Goal: Find specific page/section: Find specific page/section

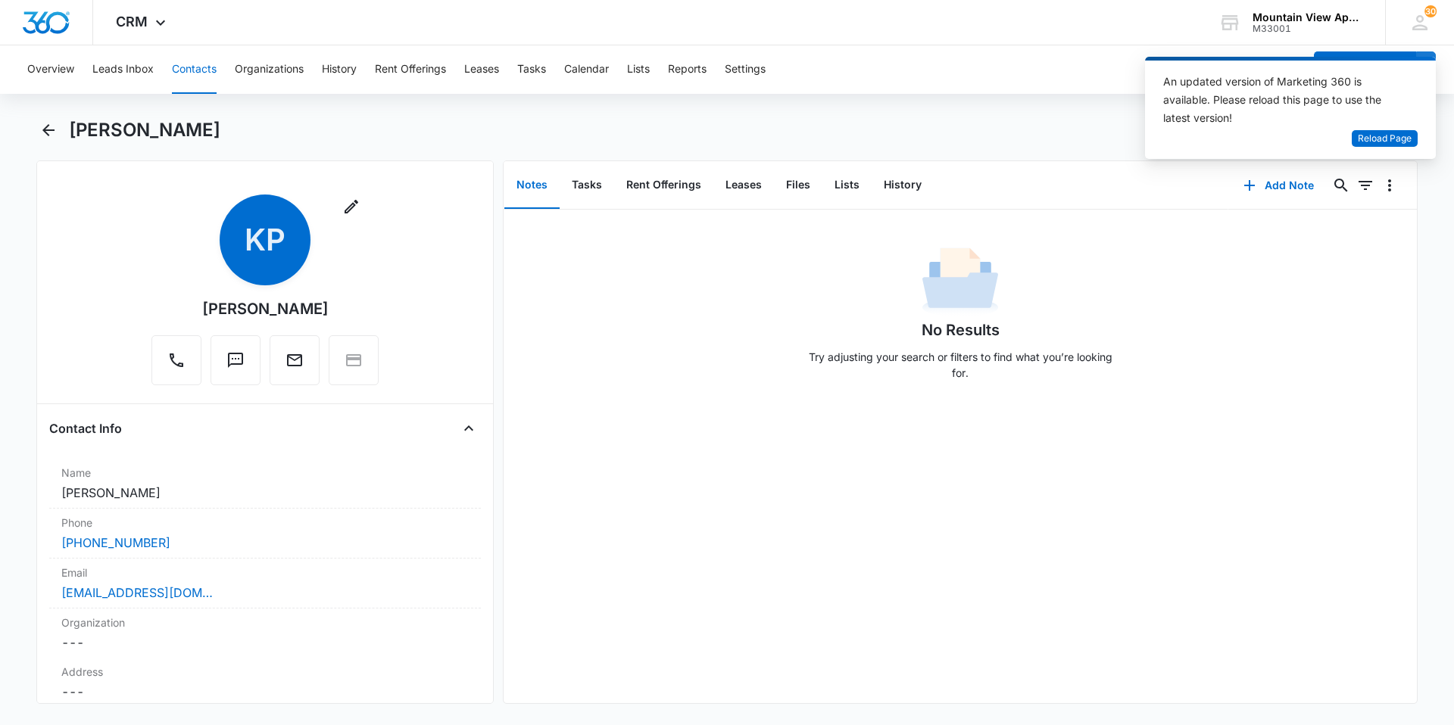
click at [195, 66] on button "Contacts" at bounding box center [194, 69] width 45 height 48
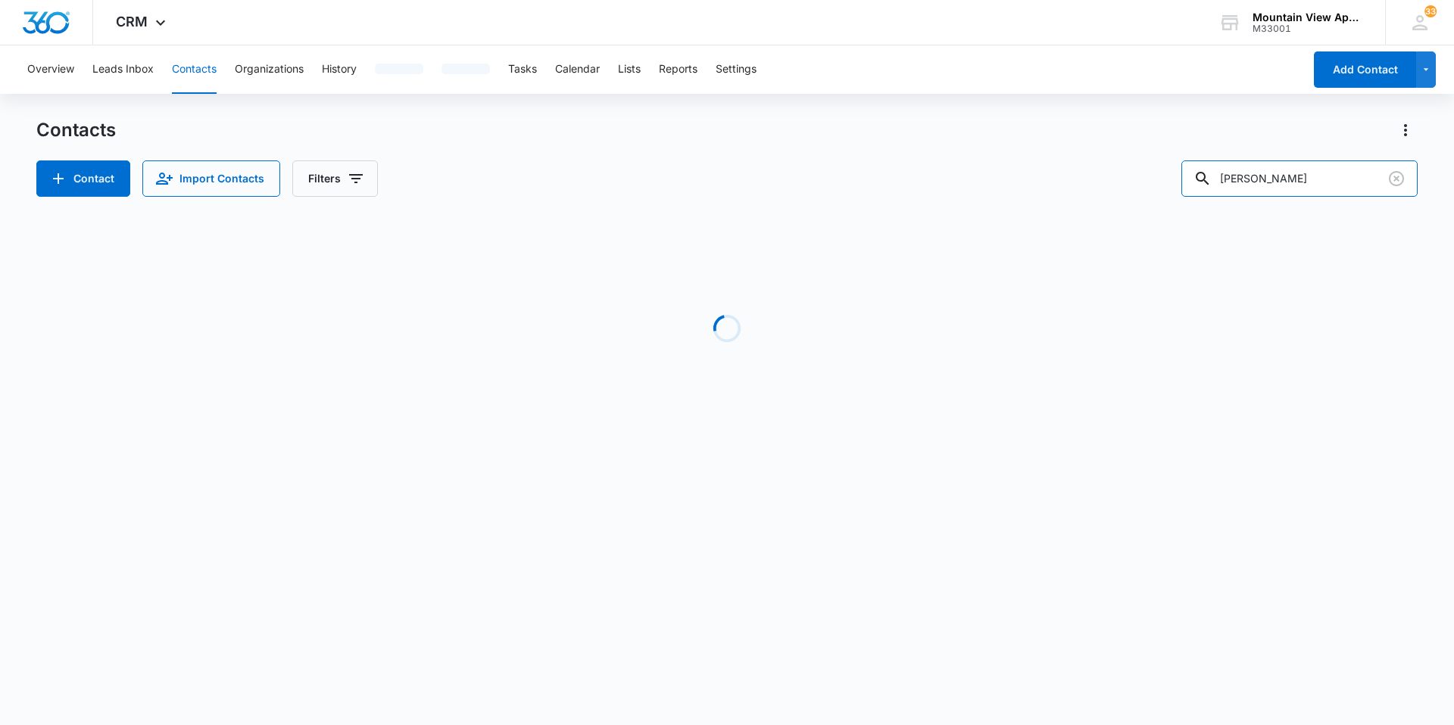
drag, startPoint x: 1310, startPoint y: 185, endPoint x: 1132, endPoint y: 170, distance: 178.6
click at [1171, 182] on div "Contact Import Contacts Filters powell" at bounding box center [726, 179] width 1381 height 36
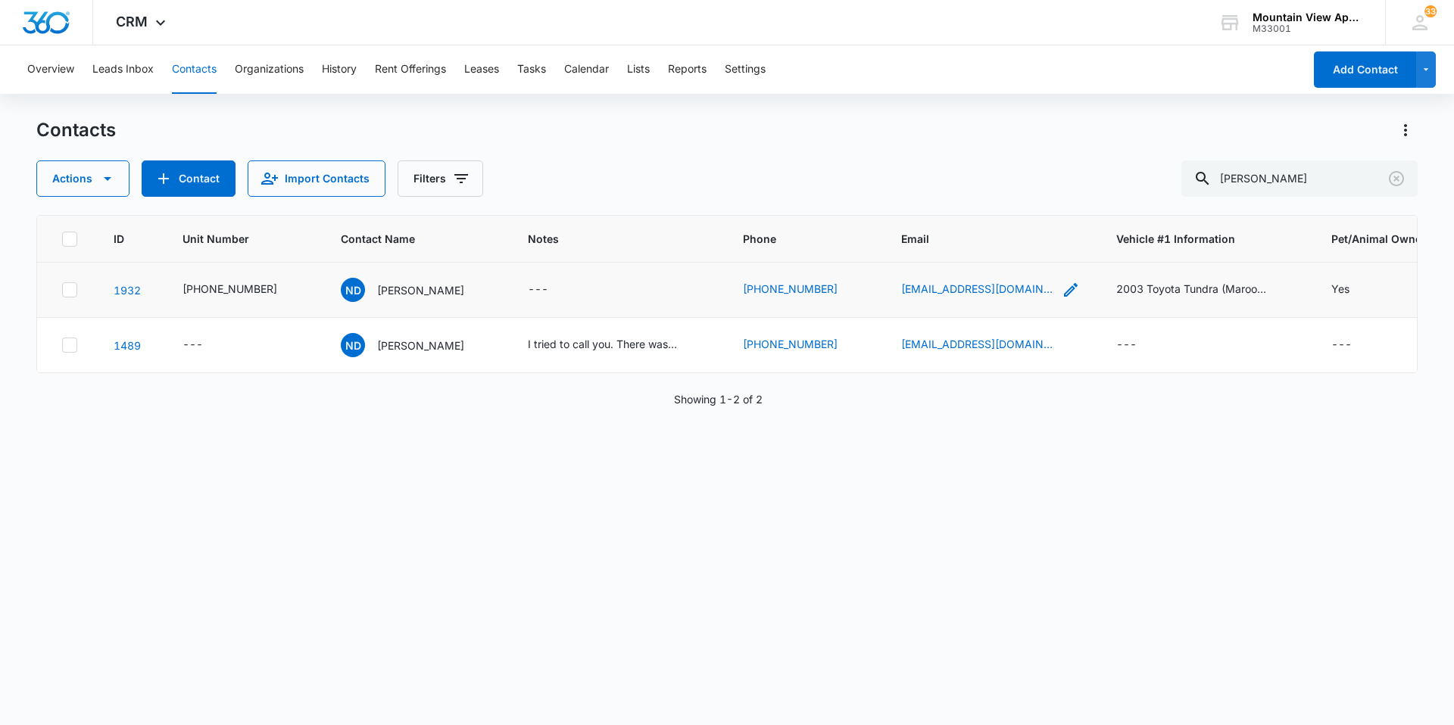
click at [1061, 287] on icon "Email - nwdewey@gmail.com - Select to Edit Field" at bounding box center [1070, 290] width 18 height 18
click at [970, 189] on input "nwdewey@gmail.com" at bounding box center [941, 193] width 191 height 36
drag, startPoint x: 1296, startPoint y: 170, endPoint x: 1192, endPoint y: 178, distance: 104.1
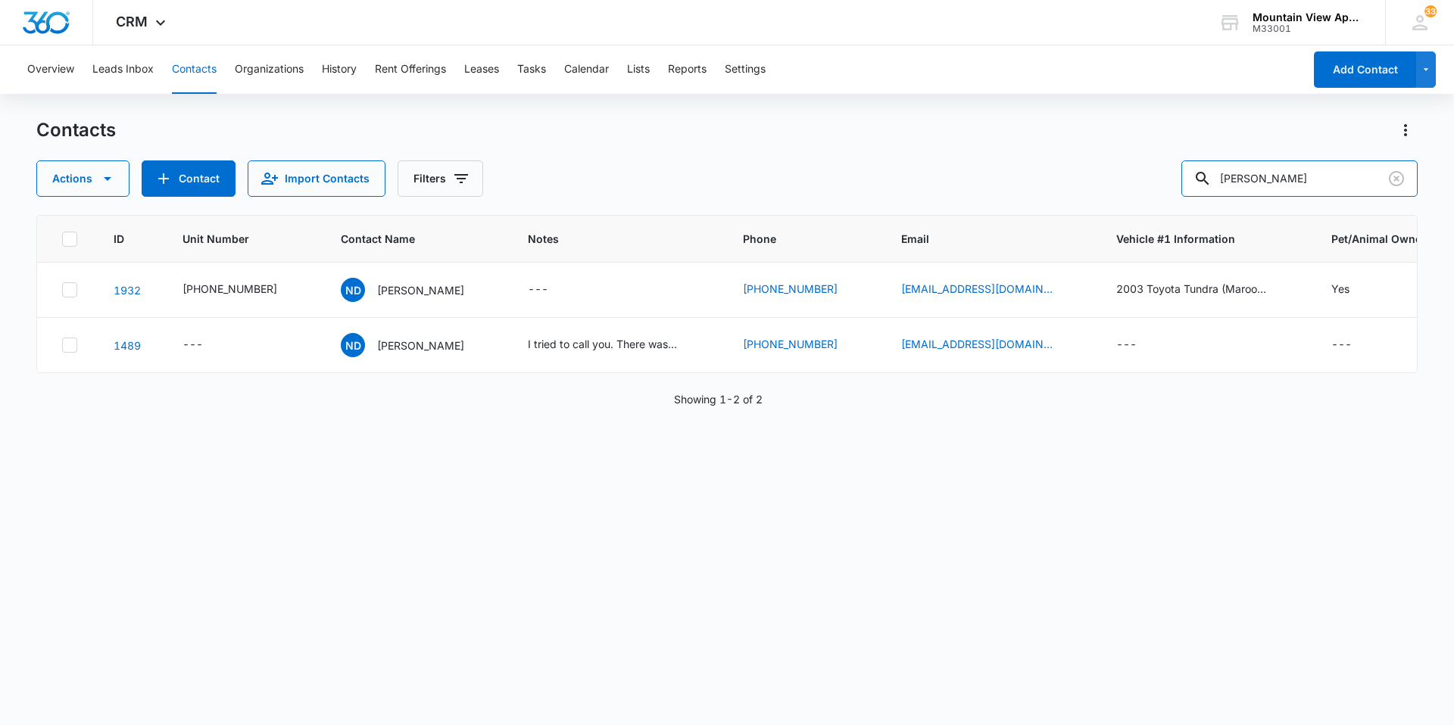
click at [1192, 178] on div "Actions Contact Import Contacts Filters Dewey" at bounding box center [726, 179] width 1381 height 36
type input "ramirez"
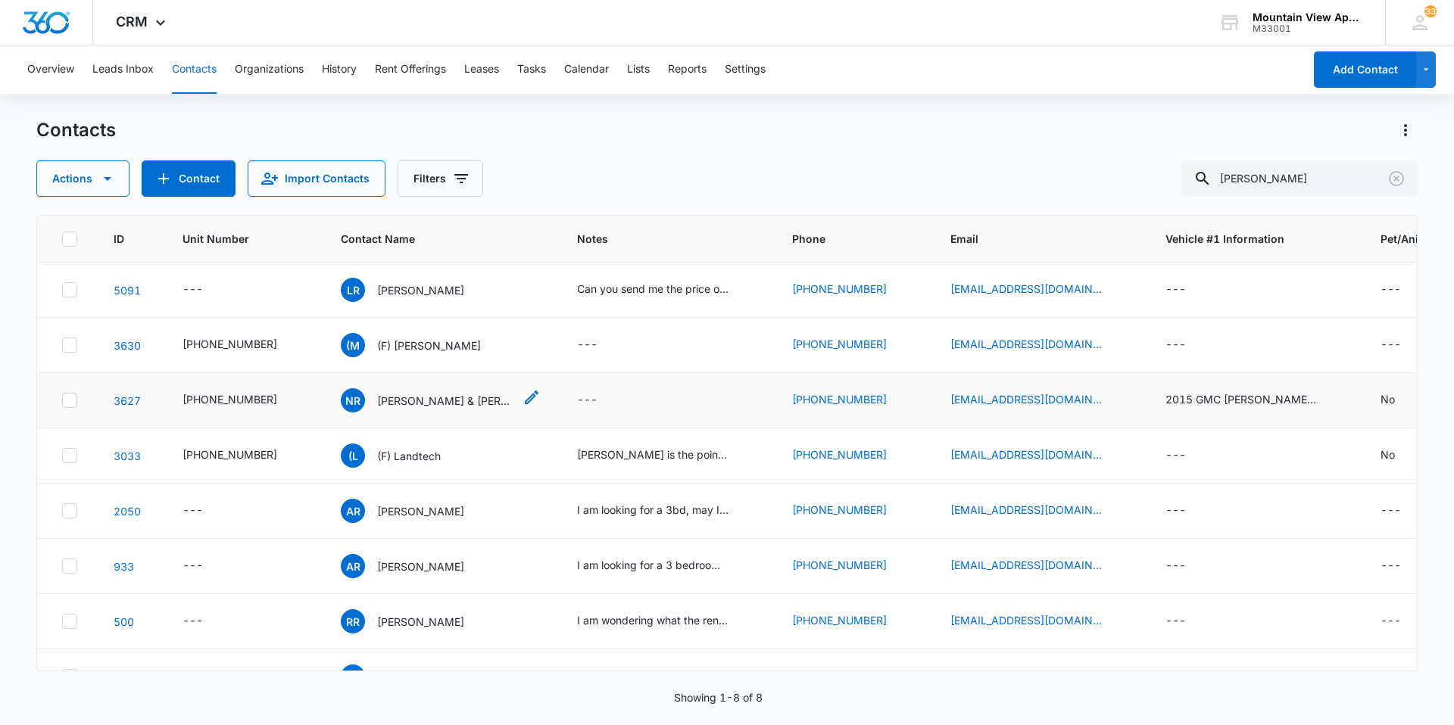
click at [432, 407] on p "Nancy Ramirez & Adrian Garcia" at bounding box center [445, 401] width 136 height 16
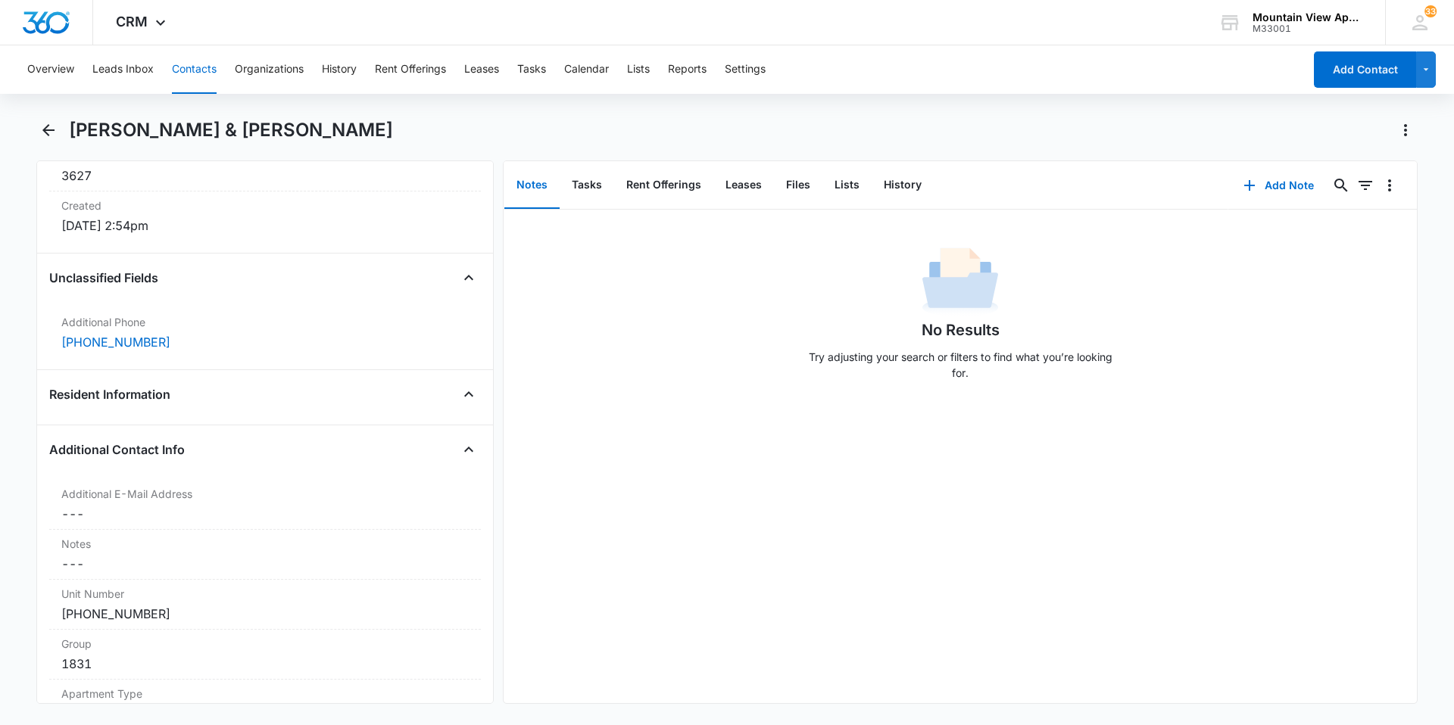
scroll to position [1060, 0]
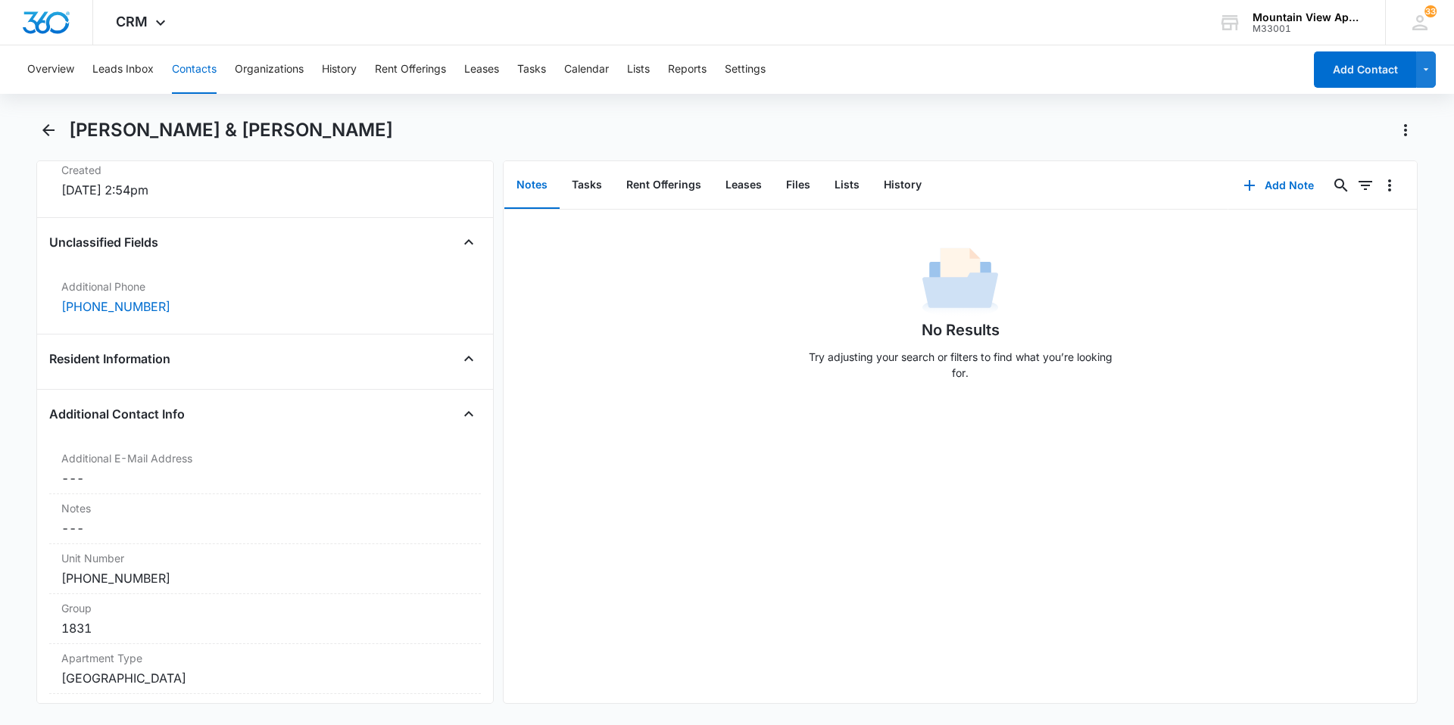
click at [429, 357] on div "Resident Information" at bounding box center [265, 359] width 432 height 24
click at [460, 364] on icon "Close" at bounding box center [469, 359] width 18 height 18
click at [460, 364] on icon "Open" at bounding box center [469, 359] width 18 height 18
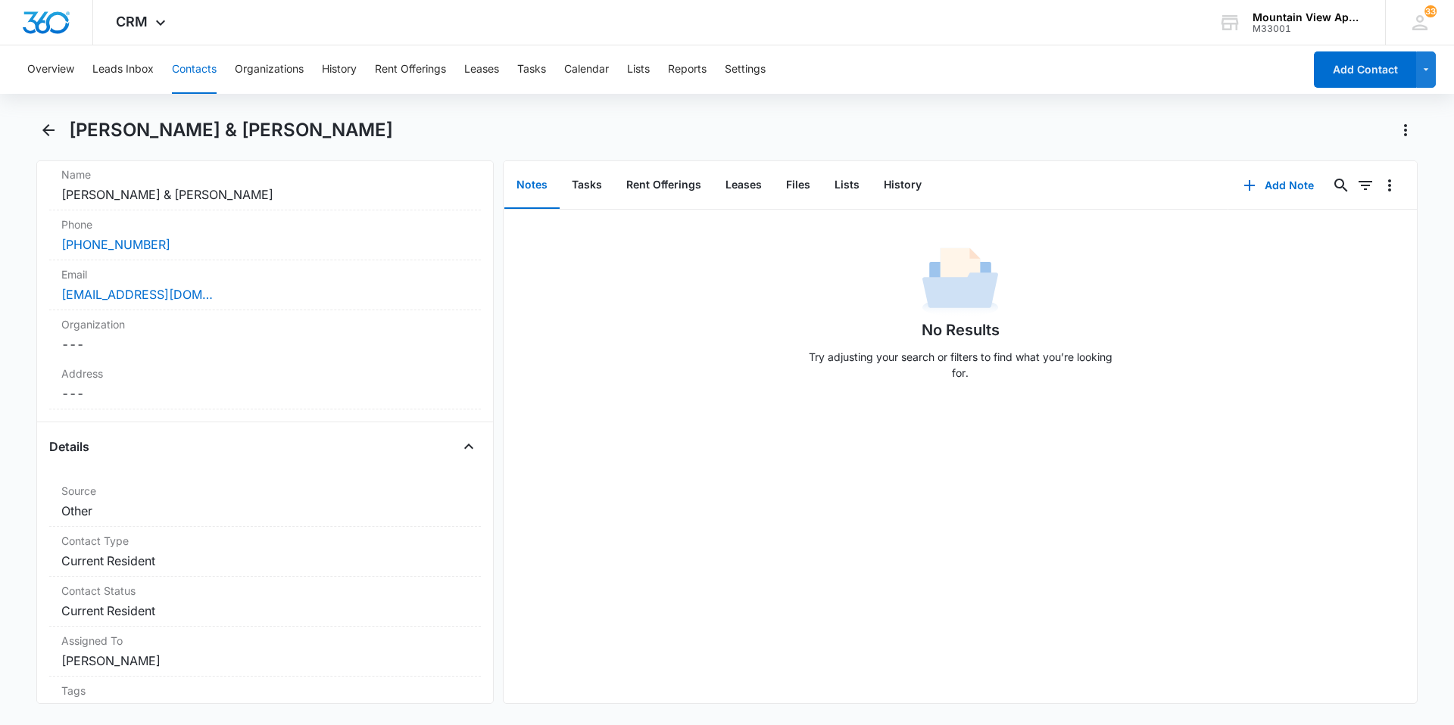
scroll to position [76, 0]
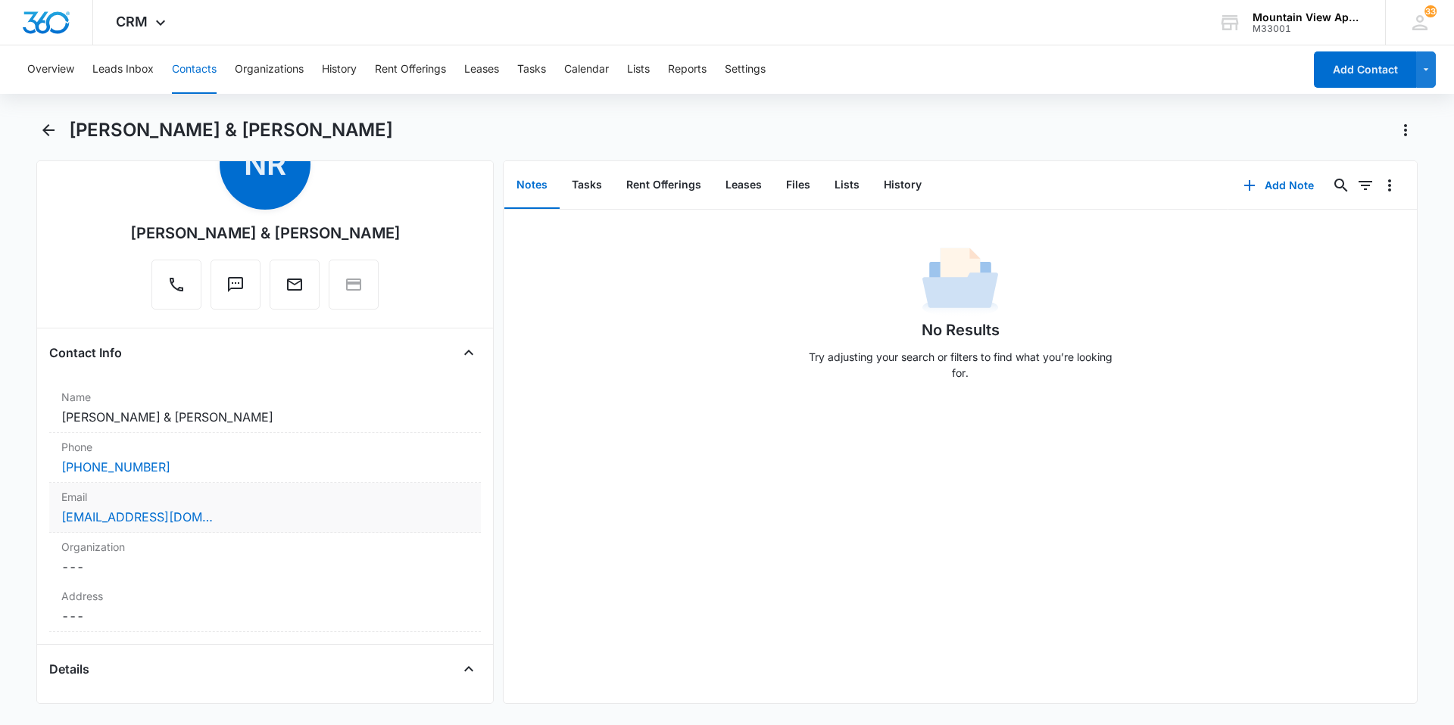
click at [221, 522] on div "nyg070992@gmail.com" at bounding box center [264, 517] width 407 height 18
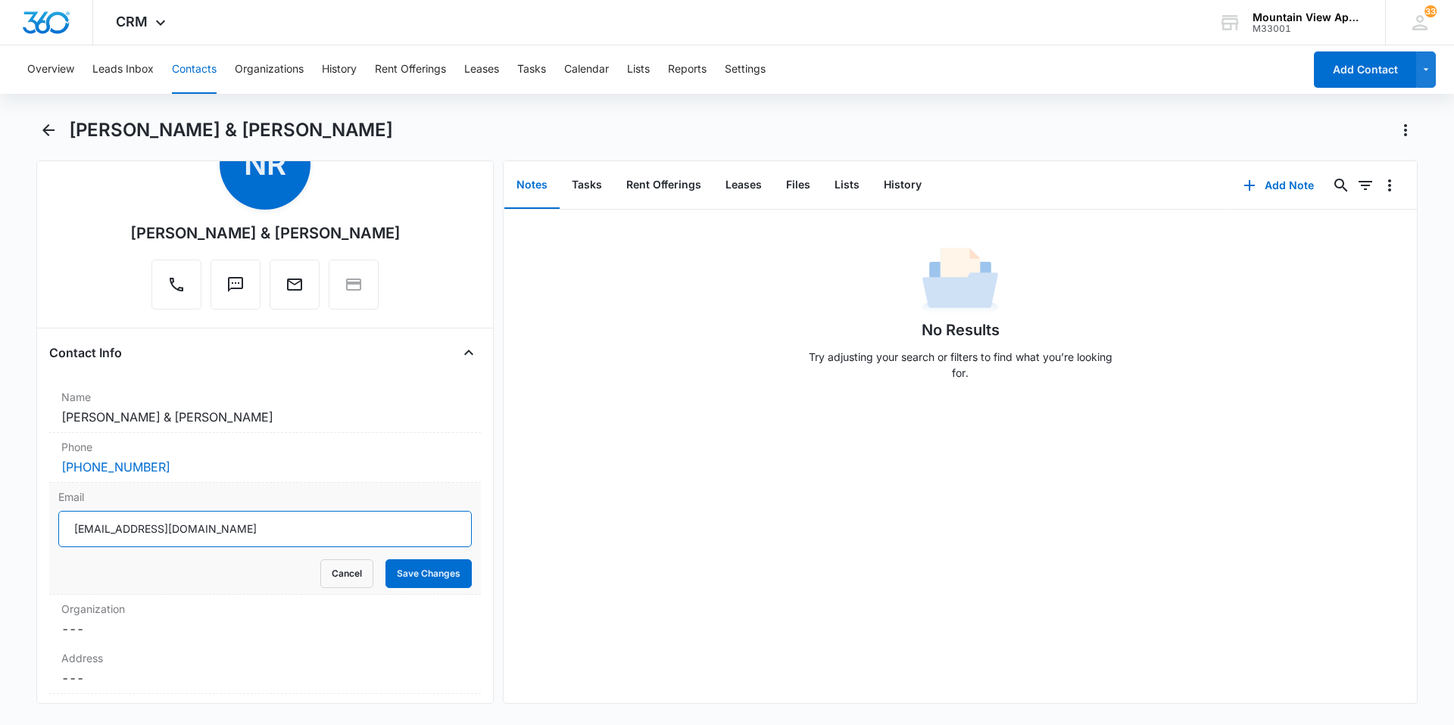
click at [219, 528] on input "nyg070992@gmail.com" at bounding box center [264, 529] width 413 height 36
click at [571, 354] on div "No Results Try adjusting your search or filters to find what you’re looking for." at bounding box center [959, 318] width 913 height 150
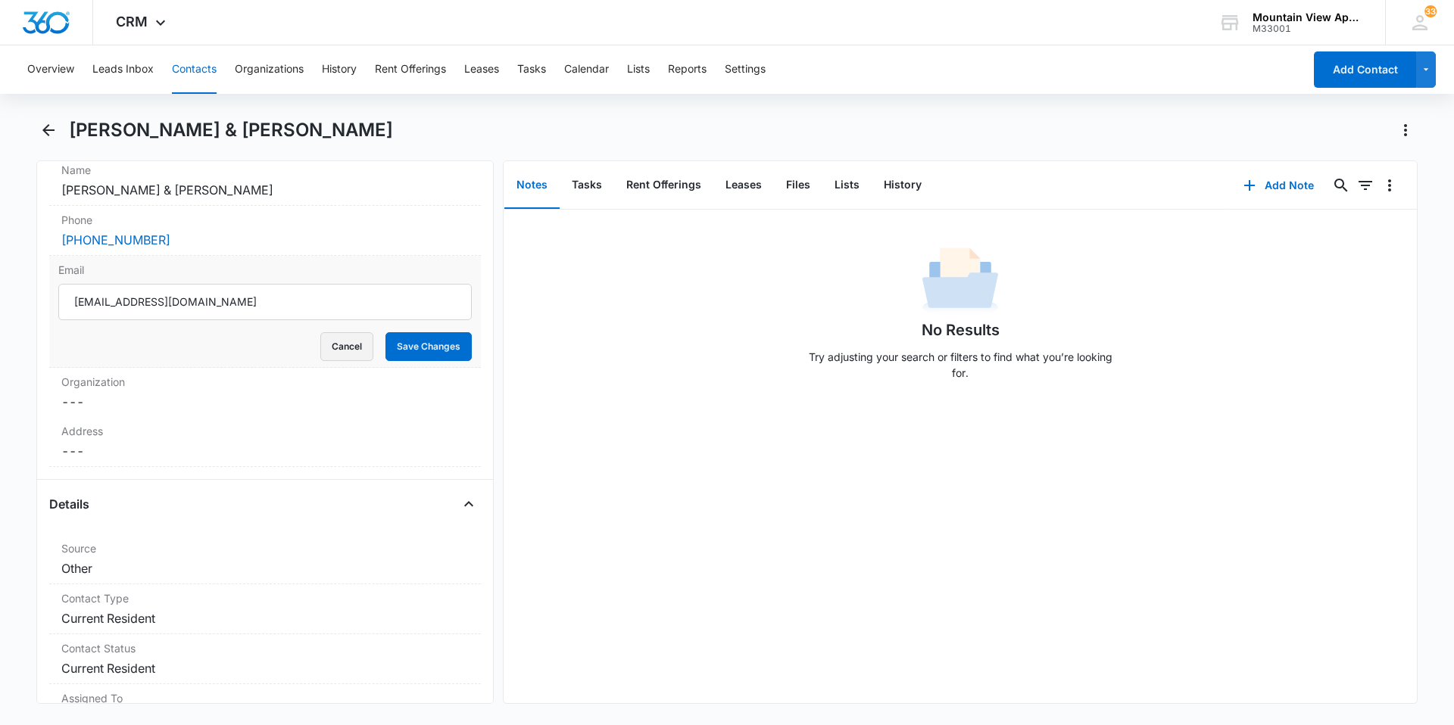
click at [362, 357] on button "Cancel" at bounding box center [346, 346] width 53 height 29
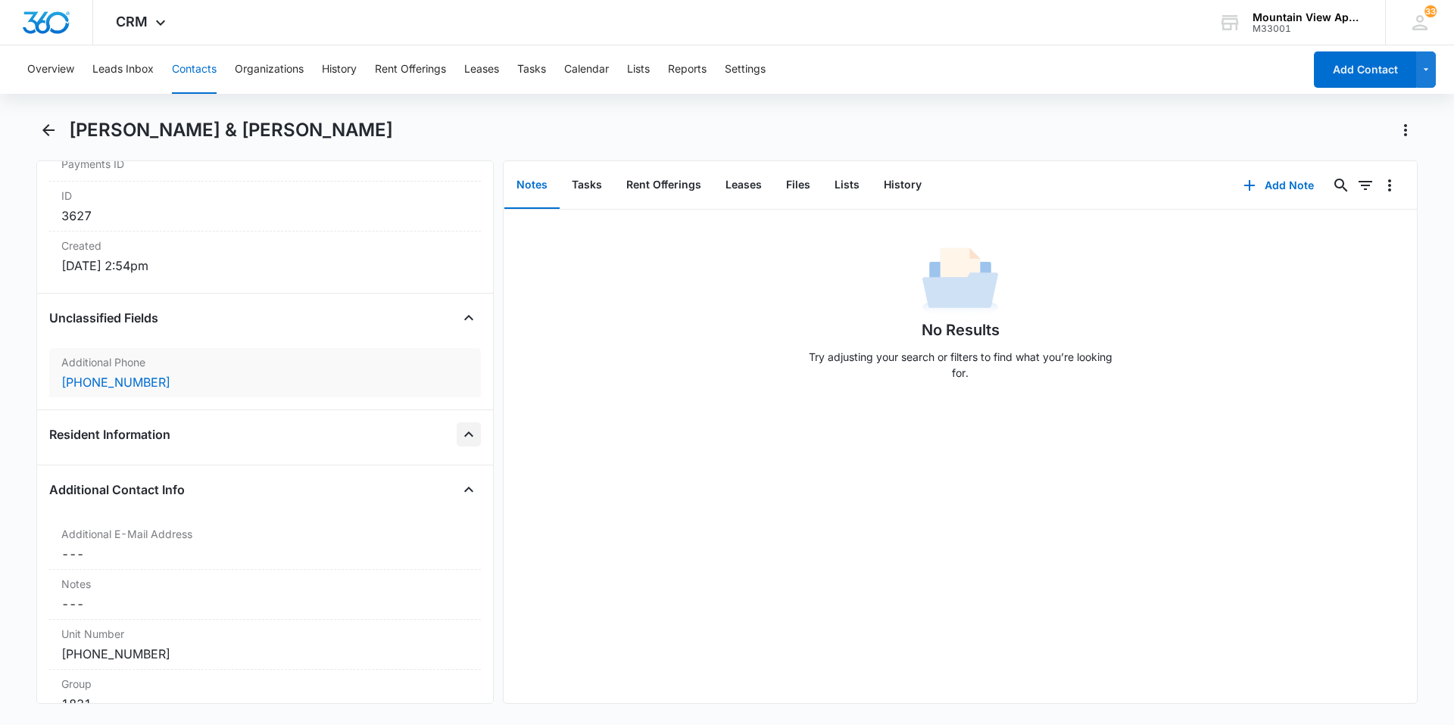
scroll to position [1136, 0]
